Goal: Find specific page/section: Find specific page/section

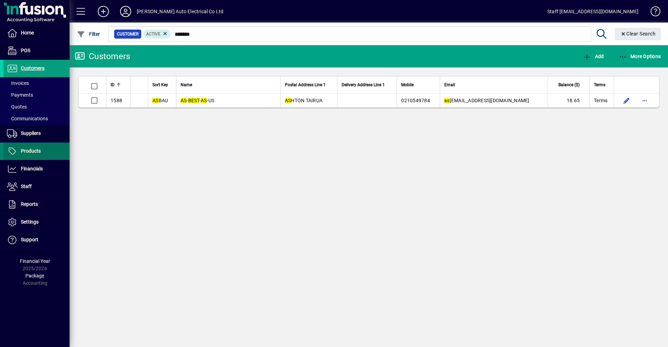
click at [41, 153] on span at bounding box center [36, 151] width 66 height 17
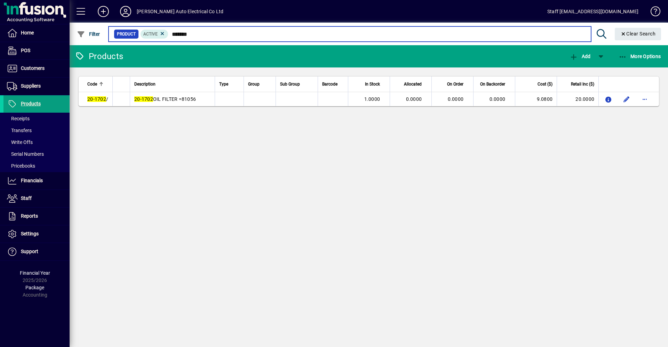
type input "*******"
